Goal: Information Seeking & Learning: Learn about a topic

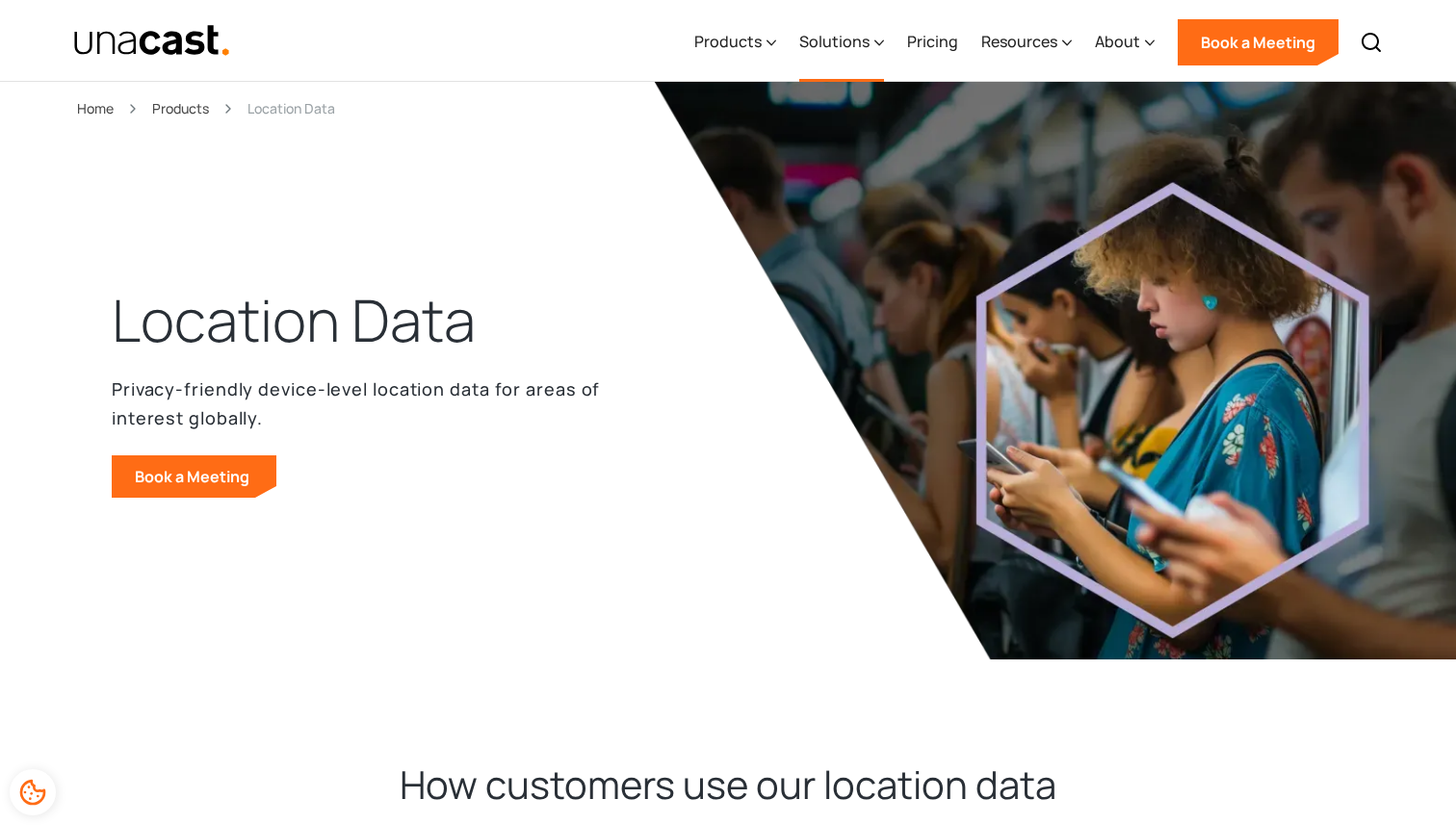
click at [836, 38] on div "Solutions" at bounding box center [834, 42] width 70 height 23
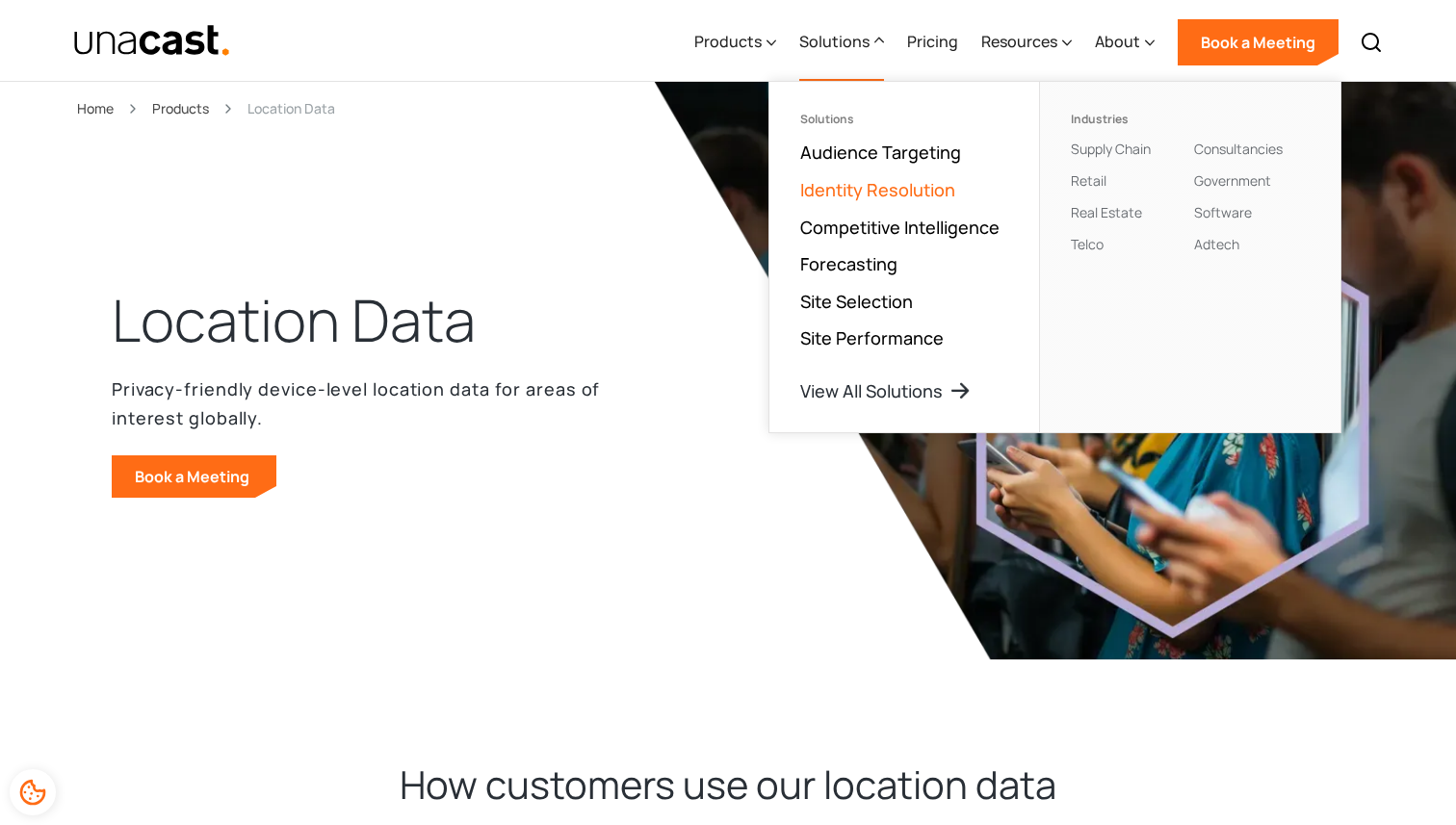
click at [862, 188] on link "Identity Resolution" at bounding box center [877, 190] width 155 height 23
